Goal: Information Seeking & Learning: Find specific fact

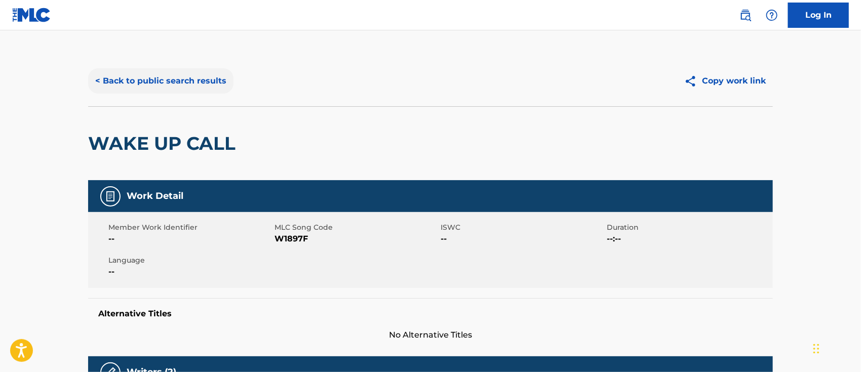
click at [140, 87] on button "< Back to public search results" at bounding box center [160, 80] width 145 height 25
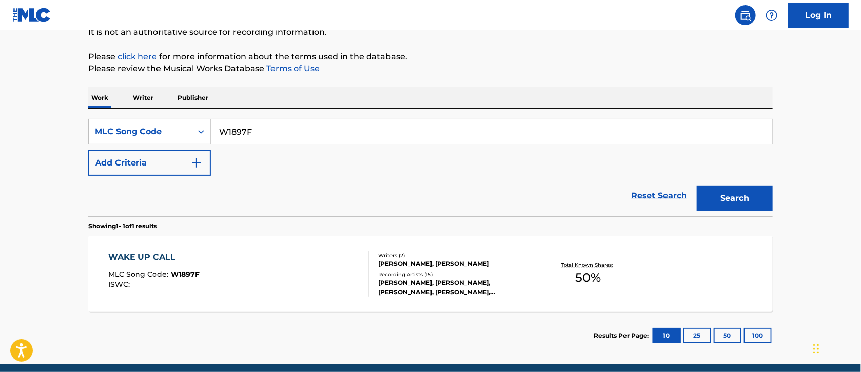
drag, startPoint x: 259, startPoint y: 130, endPoint x: 229, endPoint y: 130, distance: 29.9
click at [229, 130] on input "W1897F" at bounding box center [492, 132] width 562 height 24
click at [259, 133] on input "W1897F" at bounding box center [492, 132] width 562 height 24
click at [242, 130] on input "W1897F" at bounding box center [492, 132] width 562 height 24
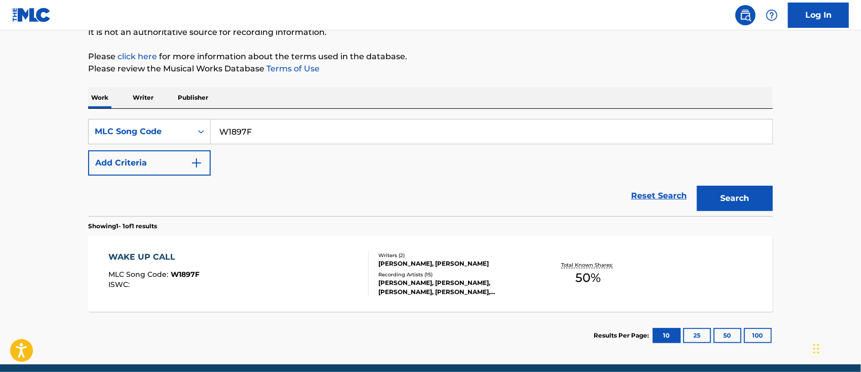
click at [242, 130] on input "W1897F" at bounding box center [492, 132] width 562 height 24
paste input "TD3GQL"
type input "TD3GQL"
click at [730, 189] on button "Search" at bounding box center [735, 198] width 76 height 25
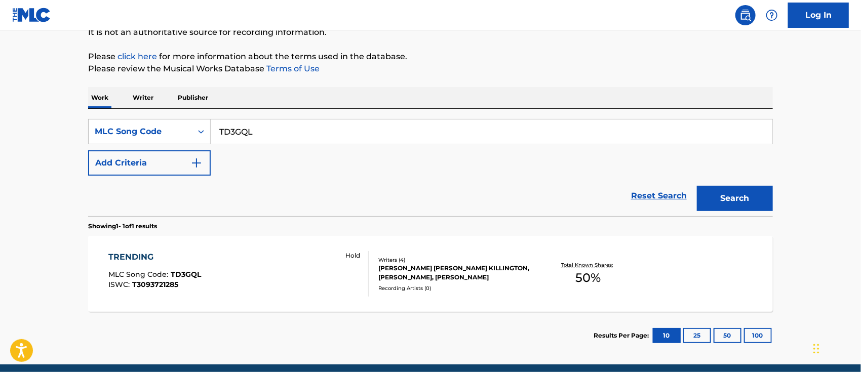
click at [135, 266] on div "TRENDING MLC Song Code : TD3GQL ISWC : T3093721285" at bounding box center [155, 274] width 93 height 46
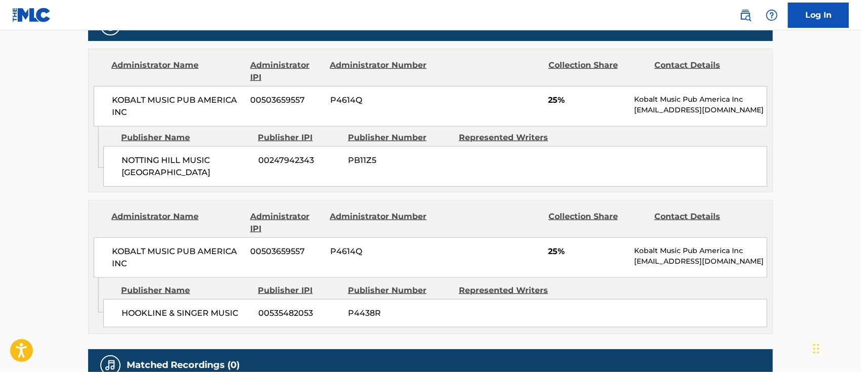
scroll to position [573, 0]
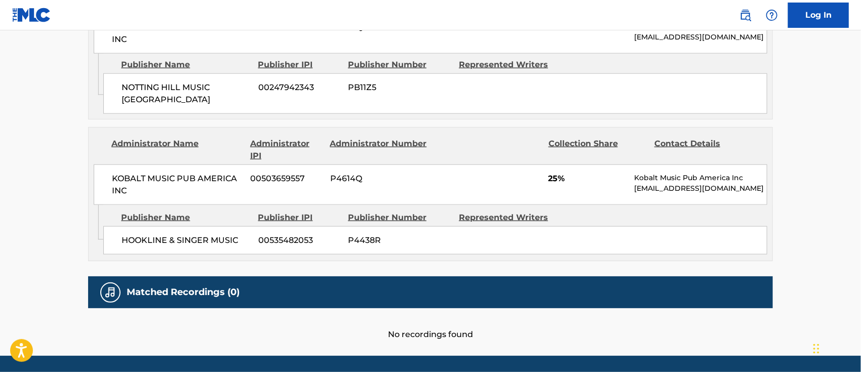
drag, startPoint x: 282, startPoint y: 270, endPoint x: 557, endPoint y: 178, distance: 289.6
click at [557, 178] on span "25%" at bounding box center [588, 179] width 79 height 12
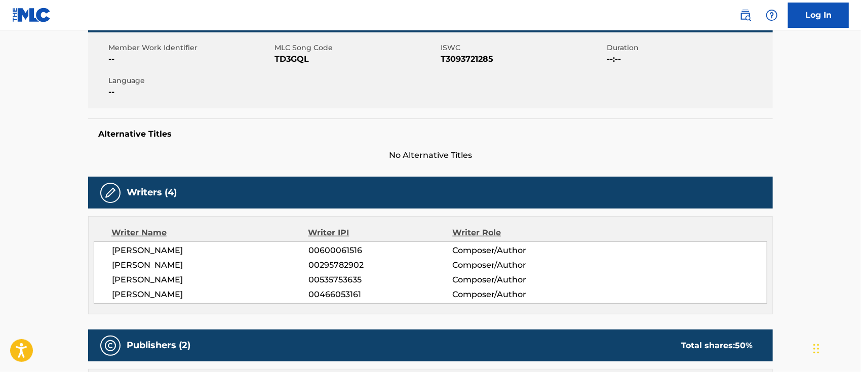
scroll to position [179, 0]
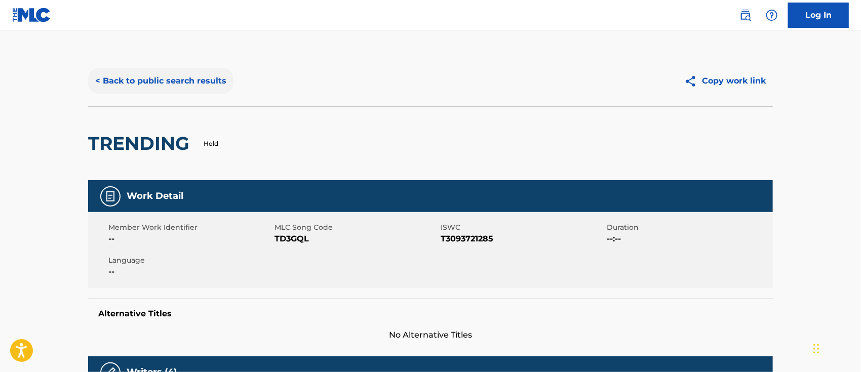
click at [178, 72] on button "< Back to public search results" at bounding box center [160, 80] width 145 height 25
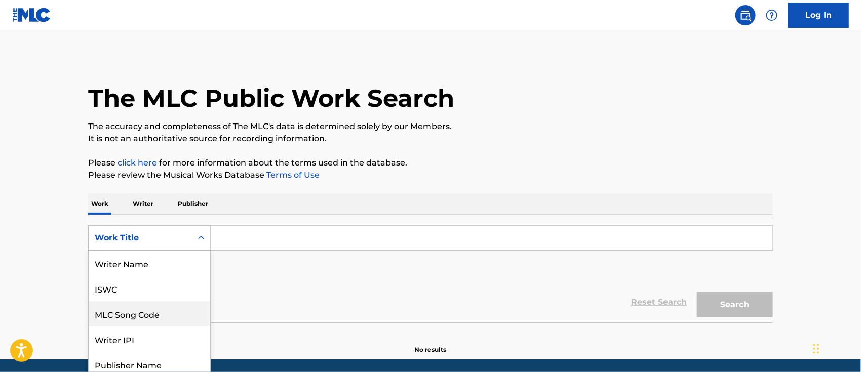
click at [161, 237] on div "8 results available. Use Up and Down to choose options, press Enter to select t…" at bounding box center [149, 237] width 123 height 25
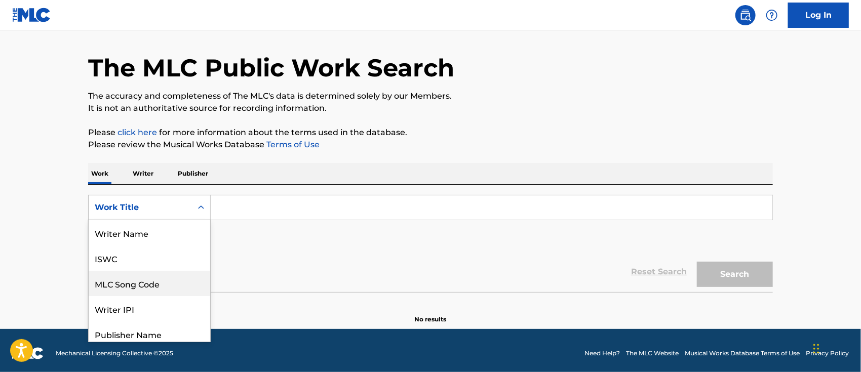
scroll to position [50, 0]
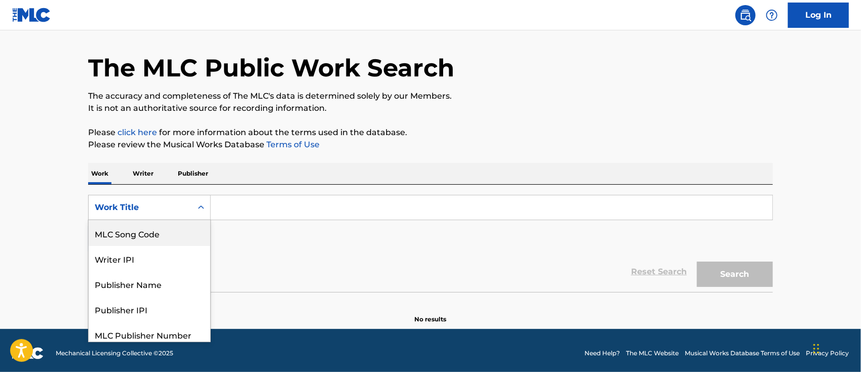
click at [143, 239] on div "MLC Song Code" at bounding box center [150, 233] width 122 height 25
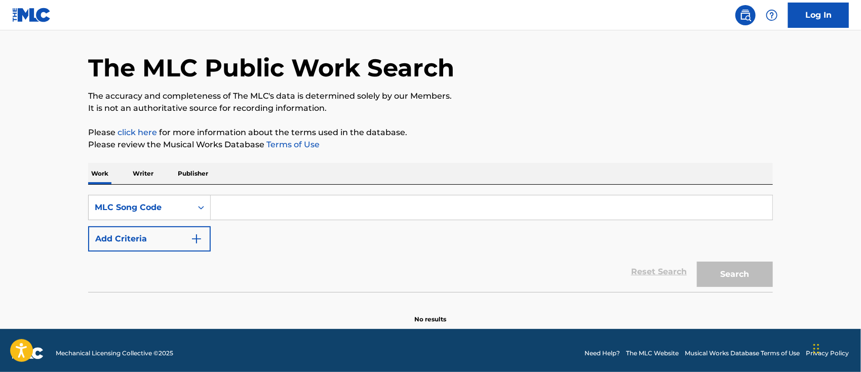
click at [262, 198] on input "Search Form" at bounding box center [492, 208] width 562 height 24
paste input "TW6VUU"
type input "TW6VUU"
click at [697, 262] on button "Search" at bounding box center [735, 274] width 76 height 25
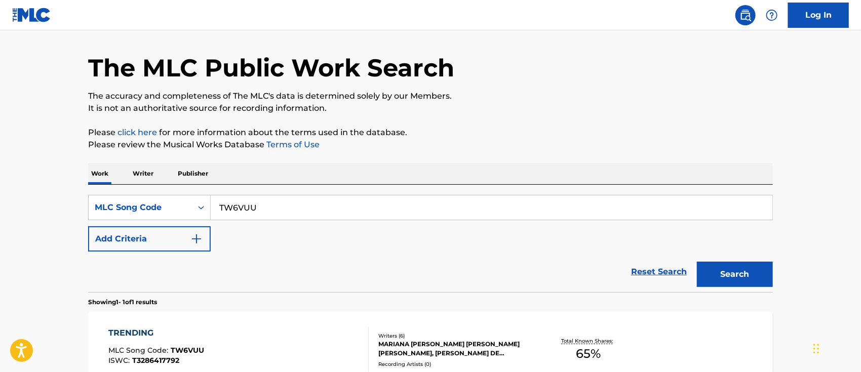
scroll to position [147, 0]
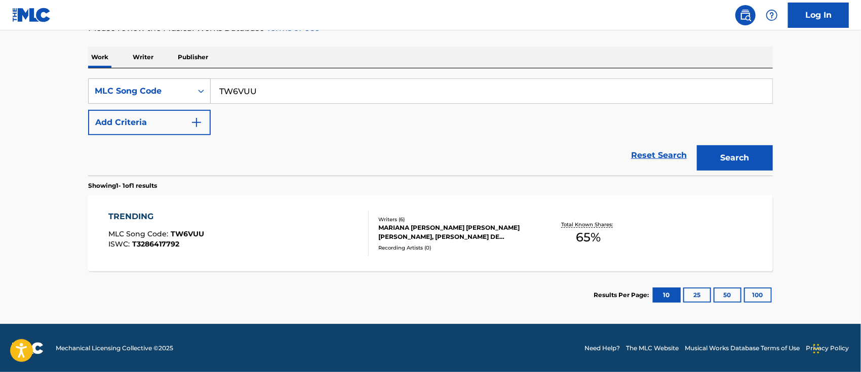
click at [151, 220] on div "TRENDING" at bounding box center [157, 217] width 96 height 12
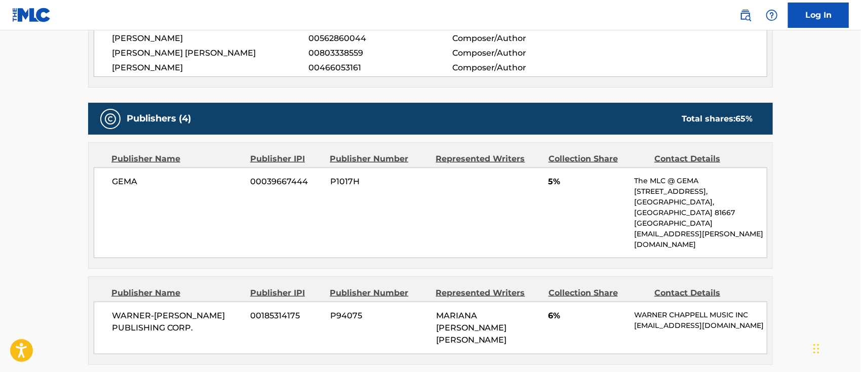
scroll to position [291, 0]
